Goal: Task Accomplishment & Management: Manage account settings

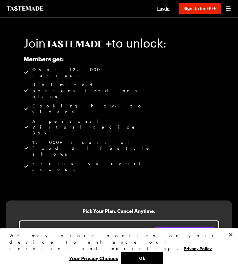
scroll to position [1, 0]
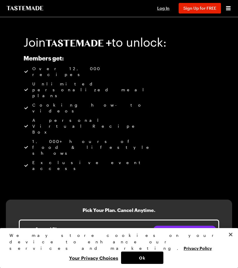
click at [205, 9] on span "Sign Up for FREE" at bounding box center [199, 8] width 33 height 5
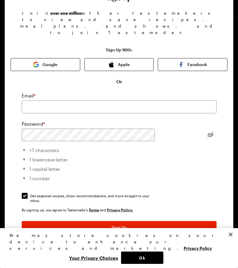
scroll to position [30, 0]
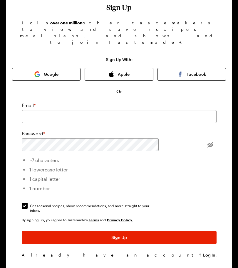
scroll to position [28, 0]
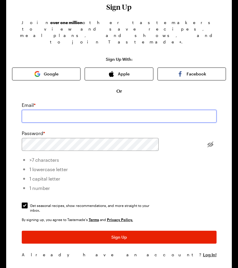
click at [80, 110] on input "email" at bounding box center [119, 116] width 195 height 13
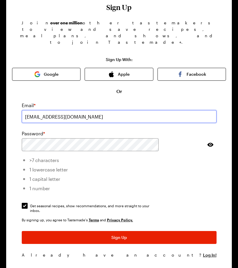
type input "[EMAIL_ADDRESS][DOMAIN_NAME]"
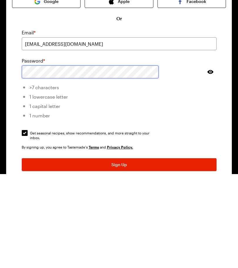
scroll to position [30, 0]
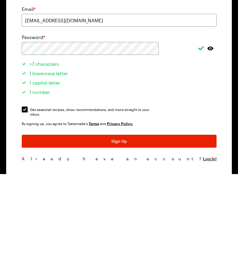
click at [122, 232] on span "Sign Up" at bounding box center [119, 235] width 16 height 6
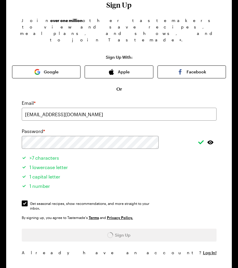
scroll to position [0, 0]
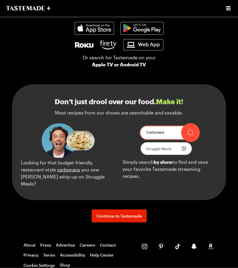
scroll to position [602, 0]
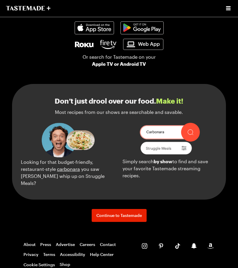
click at [124, 218] on span "Continue to Tastemade" at bounding box center [118, 215] width 45 height 6
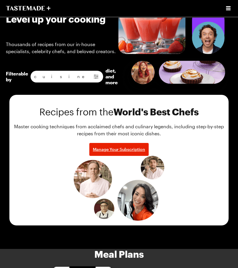
scroll to position [235, 0]
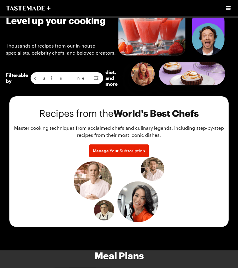
click at [127, 148] on span "Manage Your Subscription" at bounding box center [119, 151] width 52 height 6
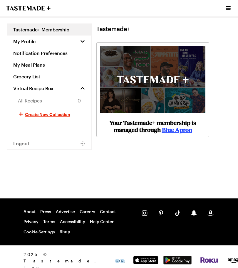
click at [82, 42] on icon "button" at bounding box center [82, 41] width 4 height 2
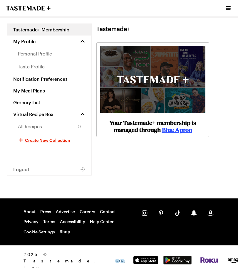
click at [41, 67] on span "taste profile" at bounding box center [31, 66] width 27 height 7
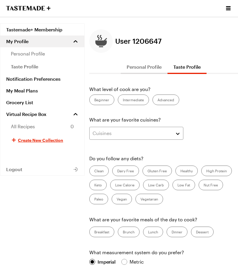
click at [133, 98] on label "Intermediate" at bounding box center [133, 99] width 31 height 11
click at [123, 100] on input "Intermediate" at bounding box center [123, 100] width 0 height 0
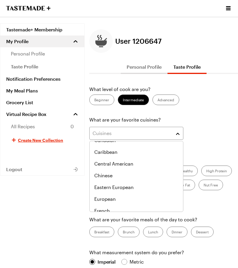
scroll to position [80, 0]
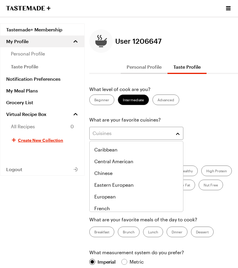
click at [102, 174] on span "Chinese" at bounding box center [103, 173] width 18 height 7
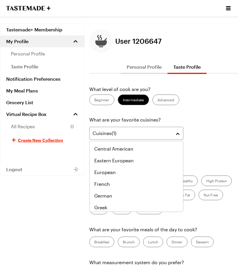
scroll to position [106, 0]
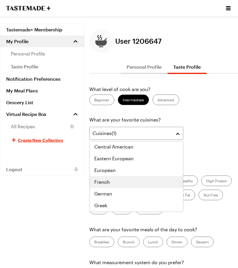
click at [102, 183] on span "French" at bounding box center [102, 181] width 16 height 7
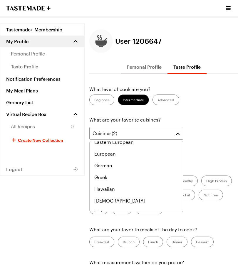
scroll to position [134, 0]
click at [101, 179] on span "Greek" at bounding box center [100, 177] width 13 height 7
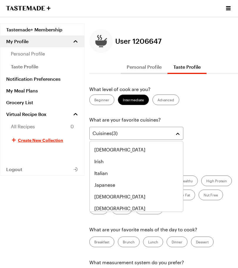
scroll to position [187, 0]
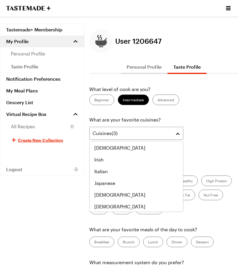
click at [101, 172] on span "Italian" at bounding box center [100, 171] width 13 height 7
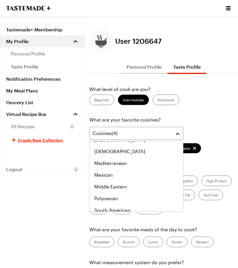
scroll to position [246, 0]
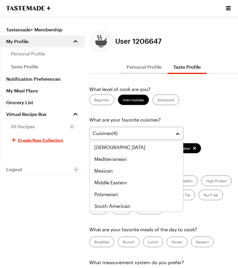
click at [113, 159] on span "Mediterranean" at bounding box center [110, 158] width 33 height 7
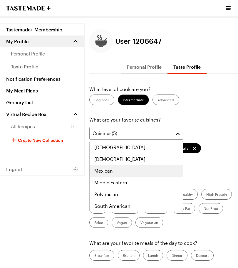
click at [103, 170] on span "Mexican" at bounding box center [103, 170] width 18 height 7
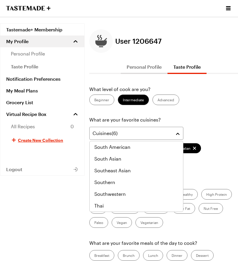
scroll to position [305, 0]
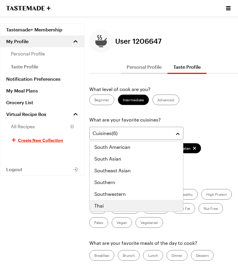
click at [101, 203] on span "Thai" at bounding box center [98, 205] width 9 height 7
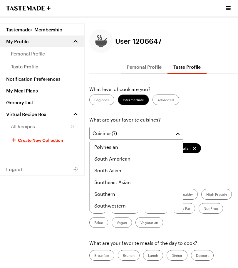
click at [207, 119] on p "What are your favorite cuisines?" at bounding box center [163, 119] width 148 height 7
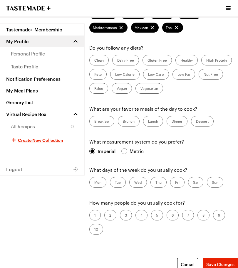
scroll to position [137, 0]
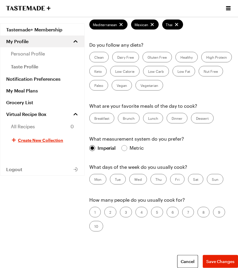
click at [154, 117] on label "Lunch" at bounding box center [153, 118] width 20 height 11
click at [148, 119] on input "Lunch" at bounding box center [148, 119] width 0 height 0
click at [175, 118] on label "Dinner" at bounding box center [176, 118] width 21 height 11
click at [171, 119] on input "Dinner" at bounding box center [171, 119] width 0 height 0
click at [200, 119] on label "Dessert" at bounding box center [202, 118] width 23 height 11
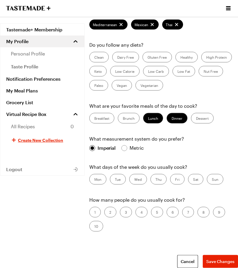
click at [196, 119] on input "Dessert" at bounding box center [196, 119] width 0 height 0
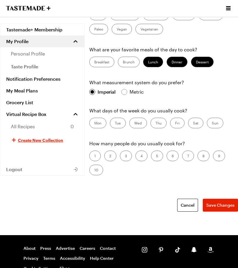
scroll to position [193, 0]
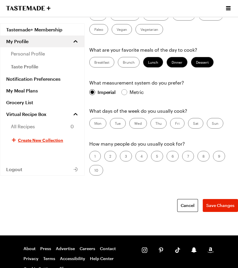
click at [181, 126] on label "Fri" at bounding box center [177, 123] width 14 height 11
click at [175, 124] on input "Fri" at bounding box center [175, 124] width 0 height 0
click at [181, 126] on label "Fri" at bounding box center [177, 123] width 14 height 11
click at [175, 124] on input "Fri" at bounding box center [175, 124] width 0 height 0
click at [214, 123] on label "Sun" at bounding box center [215, 123] width 16 height 11
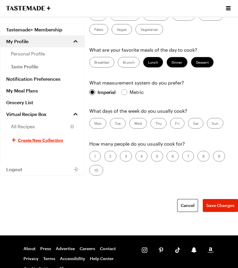
click at [212, 124] on input "Sun" at bounding box center [212, 124] width 0 height 0
click at [199, 122] on label "Sat" at bounding box center [195, 123] width 15 height 11
click at [193, 124] on input "Sat" at bounding box center [193, 124] width 0 height 0
click at [181, 123] on label "Fri" at bounding box center [177, 123] width 14 height 11
click at [175, 124] on input "Fri" at bounding box center [175, 124] width 0 height 0
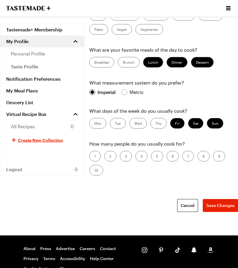
click at [112, 156] on label "2" at bounding box center [110, 156] width 12 height 11
click at [109, 157] on input "2" at bounding box center [109, 157] width 0 height 0
click at [221, 206] on span "Save Changes" at bounding box center [220, 205] width 28 height 6
click at [28, 67] on span "taste profile" at bounding box center [24, 66] width 27 height 7
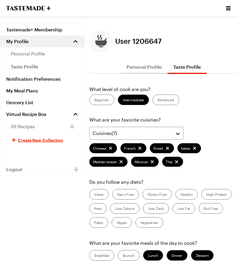
click at [35, 57] on link "personal profile" at bounding box center [42, 53] width 84 height 13
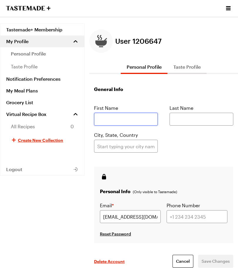
click at [123, 124] on input "text" at bounding box center [126, 119] width 64 height 13
type input "[PERSON_NAME]"
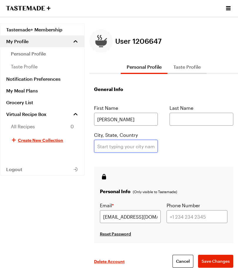
click at [135, 148] on input "text" at bounding box center [126, 146] width 64 height 13
click at [212, 261] on span "Save Changes" at bounding box center [215, 261] width 28 height 6
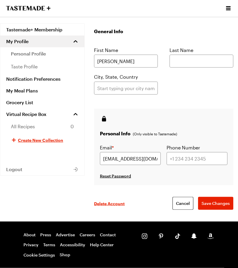
scroll to position [87, 0]
